Goal: Task Accomplishment & Management: Complete application form

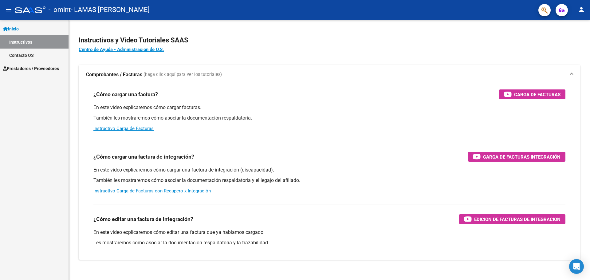
click at [22, 68] on span "Prestadores / Proveedores" at bounding box center [31, 68] width 56 height 7
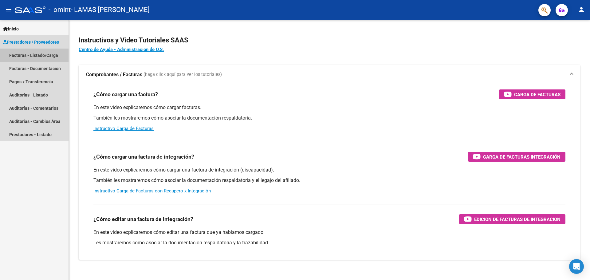
click at [45, 53] on link "Facturas - Listado/Carga" at bounding box center [34, 55] width 69 height 13
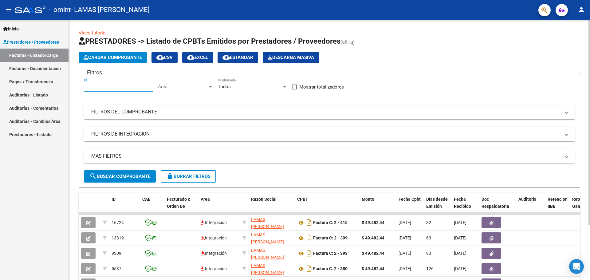
click at [99, 87] on input "Id" at bounding box center [118, 87] width 69 height 6
click at [188, 89] on div "Area Area" at bounding box center [185, 84] width 55 height 13
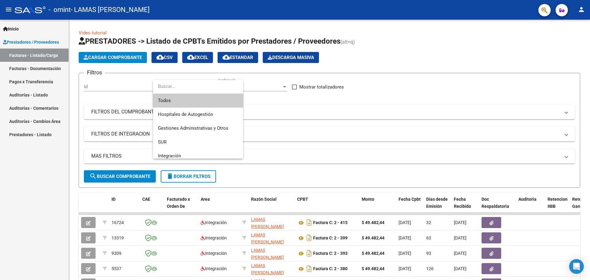
click at [133, 86] on div at bounding box center [295, 140] width 590 height 280
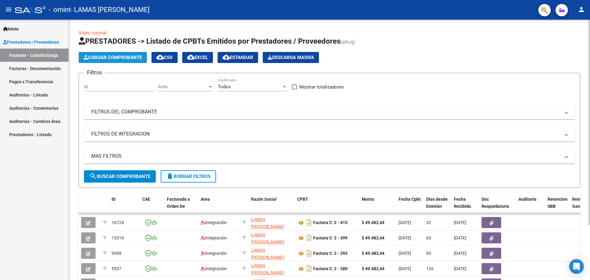
click at [125, 56] on span "Cargar Comprobante" at bounding box center [113, 58] width 58 height 6
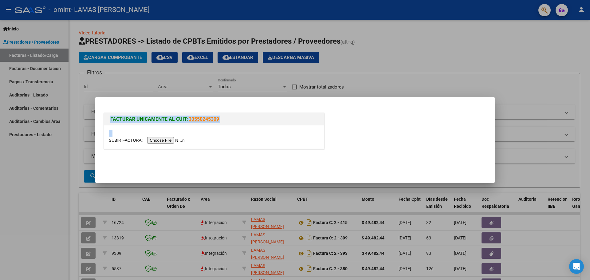
drag, startPoint x: 414, startPoint y: 52, endPoint x: 178, endPoint y: 138, distance: 251.6
click at [178, 137] on div "FACTURAR UNICAMENTE AL CUIT: 30550245309" at bounding box center [295, 140] width 590 height 280
click at [158, 151] on div "FACTURAR UNICAMENTE AL CUIT: 30550245309" at bounding box center [214, 132] width 223 height 41
click at [162, 141] on input "file" at bounding box center [148, 140] width 78 height 6
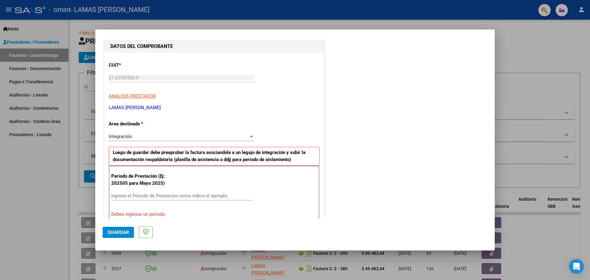
scroll to position [92, 0]
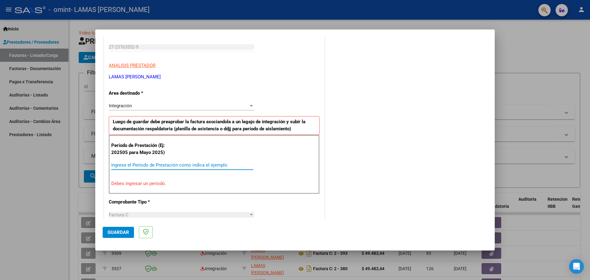
click at [131, 164] on input "Ingrese el Período de Prestación como indica el ejemplo" at bounding box center [182, 165] width 142 height 6
click at [146, 166] on input "Ingrese el Período de Prestación como indica el ejemplo" at bounding box center [182, 165] width 142 height 6
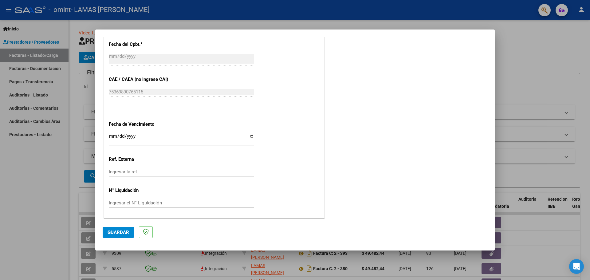
scroll to position [359, 0]
type input "202508"
click at [114, 233] on span "Guardar" at bounding box center [119, 233] width 22 height 6
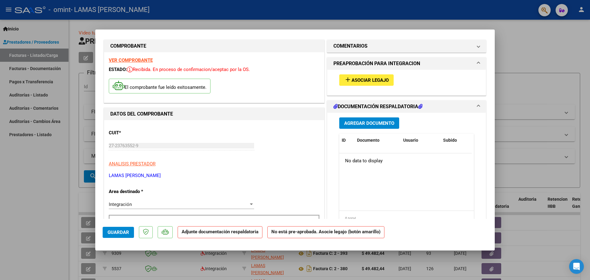
scroll to position [0, 0]
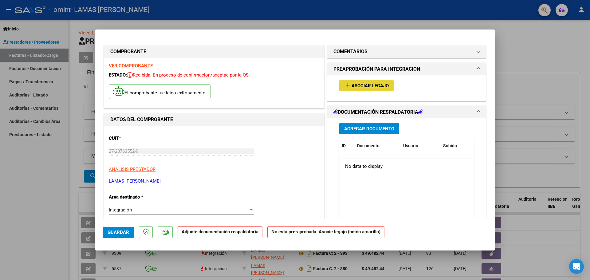
click at [374, 87] on span "Asociar Legajo" at bounding box center [370, 86] width 37 height 6
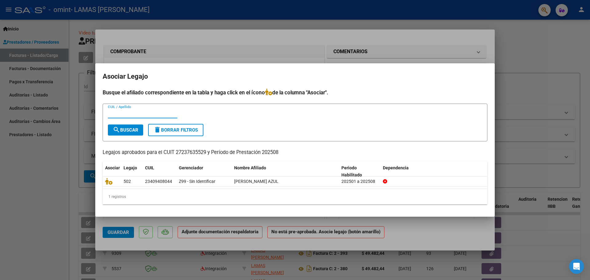
click at [125, 115] on input "CUIL / Apellido" at bounding box center [142, 114] width 69 height 6
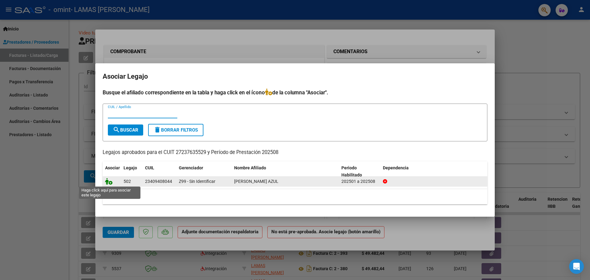
click at [111, 184] on icon at bounding box center [108, 181] width 7 height 7
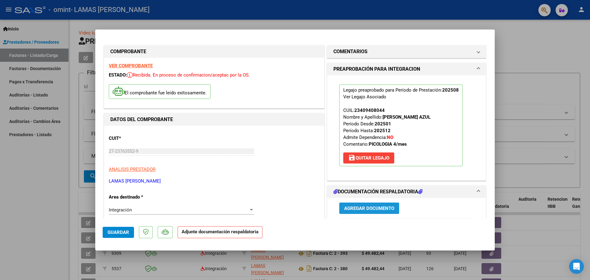
click at [365, 207] on span "Agregar Documento" at bounding box center [369, 209] width 50 height 6
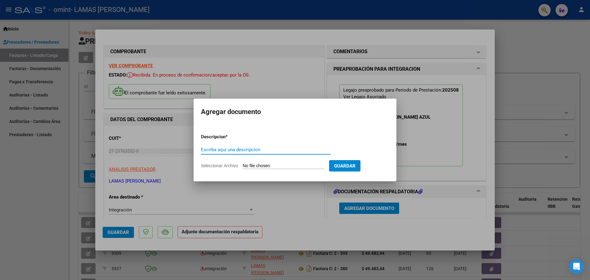
click at [253, 145] on form "Descripcion * Escriba aquí una descripcion Seleccionar Archivo Guardar" at bounding box center [295, 151] width 188 height 45
click at [245, 149] on input "Escriba aquí una descripcion" at bounding box center [266, 150] width 130 height 6
click at [251, 152] on input "Escriba aquí una descripcion" at bounding box center [266, 150] width 130 height 6
click at [263, 164] on input "Seleccionar Archivo" at bounding box center [283, 166] width 81 height 6
click at [275, 165] on input "Seleccionar Archivo" at bounding box center [283, 166] width 81 height 6
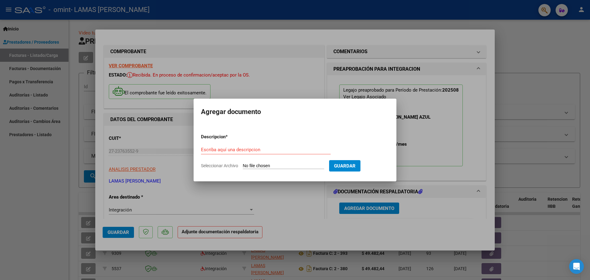
type input "C:\fakepath\Planilla [PERSON_NAME][DATE].jpeg"
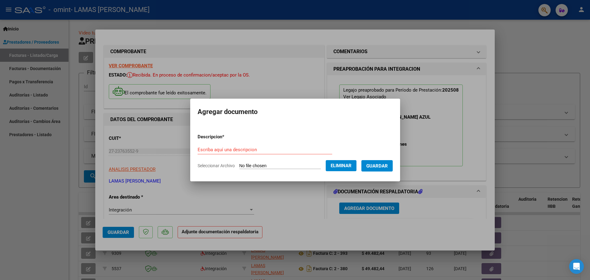
click at [264, 150] on input "Escriba aquí una descripcion" at bounding box center [265, 150] width 135 height 6
click at [251, 148] on input "Escriba aquí una descripcion" at bounding box center [265, 150] width 135 height 6
click at [256, 153] on div "Escriba aquí una descripcion" at bounding box center [265, 149] width 135 height 9
click at [256, 150] on input "Escriba aquí una descripcion" at bounding box center [265, 150] width 135 height 6
click at [266, 152] on input "Escriba aquí una descripcion" at bounding box center [265, 150] width 135 height 6
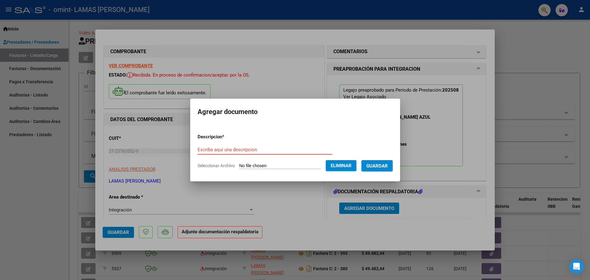
click at [265, 149] on input "Escriba aquí una descripcion" at bounding box center [265, 150] width 135 height 6
type input "planilla asistencia"
click at [260, 153] on div "planilla asistencia Escriba aquí una descripcion" at bounding box center [265, 149] width 135 height 9
click at [263, 147] on input "planilla asistencia" at bounding box center [265, 150] width 135 height 6
click at [376, 167] on span "Guardar" at bounding box center [377, 166] width 22 height 6
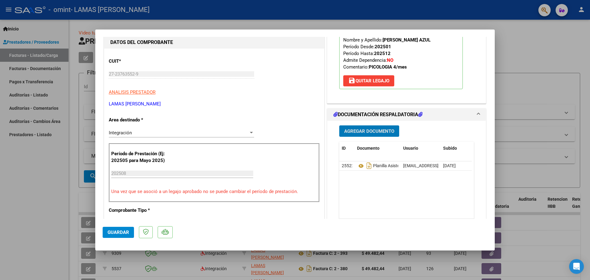
scroll to position [92, 0]
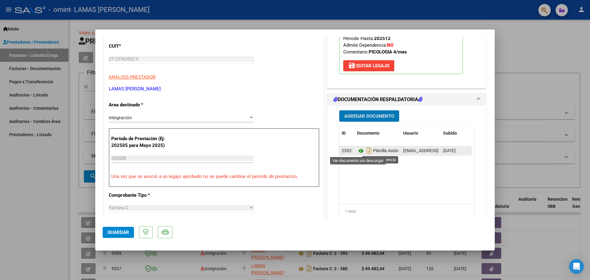
click at [359, 149] on icon at bounding box center [361, 150] width 8 height 7
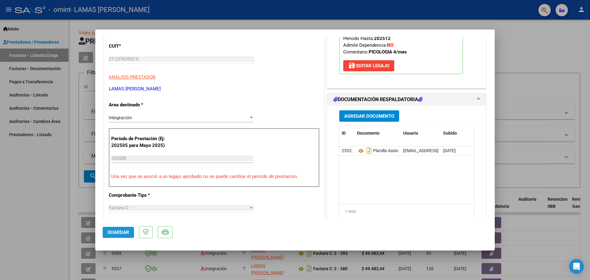
click at [123, 231] on span "Guardar" at bounding box center [119, 233] width 22 height 6
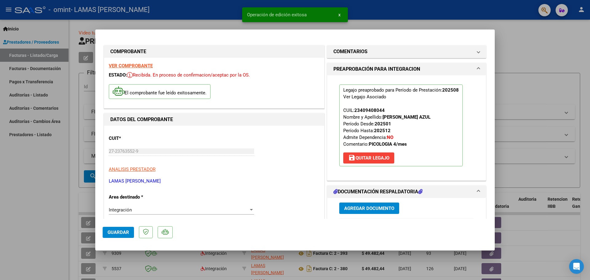
click at [568, 61] on div at bounding box center [295, 140] width 590 height 280
type input "$ 0,00"
